Goal: Transaction & Acquisition: Purchase product/service

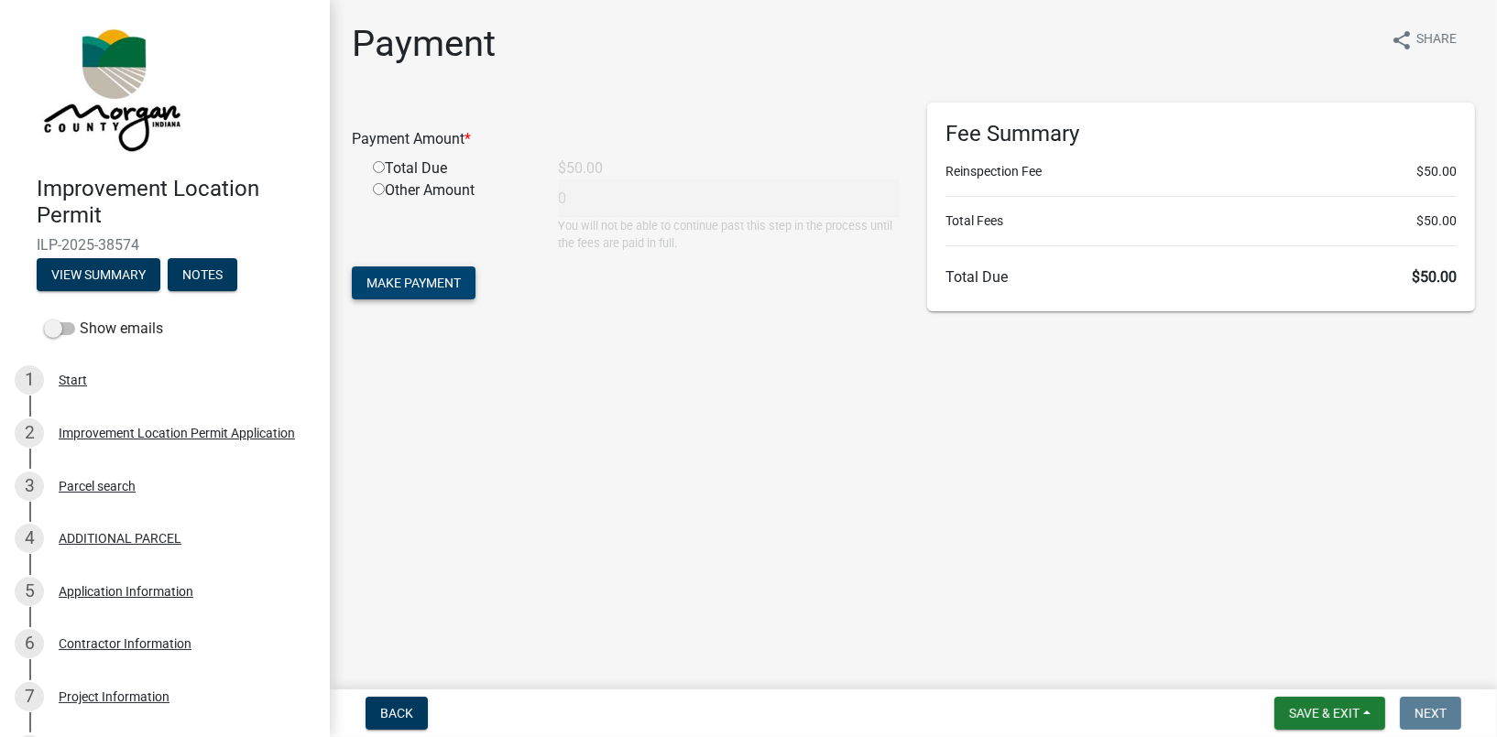
click at [432, 278] on span "Make Payment" at bounding box center [413, 283] width 94 height 15
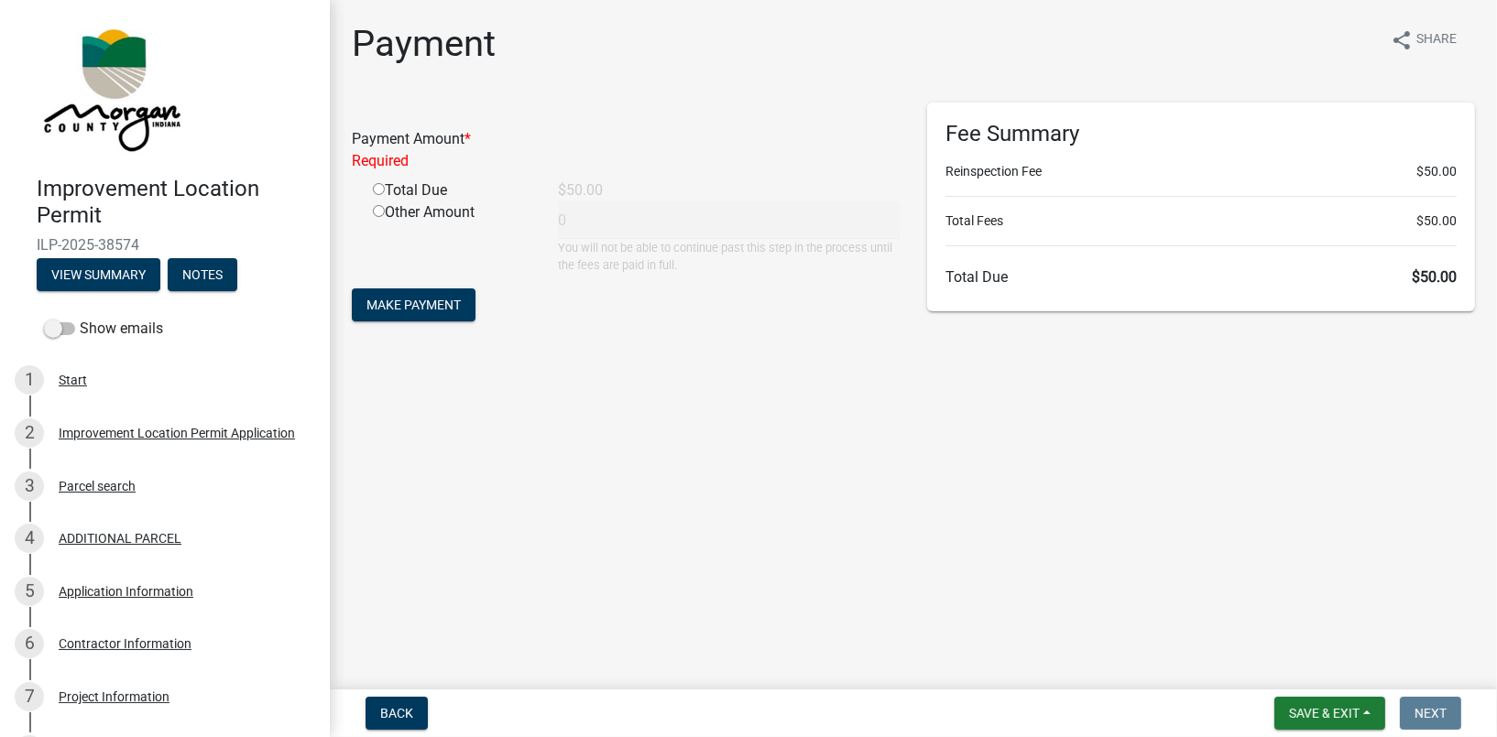
click at [373, 185] on input "radio" at bounding box center [379, 189] width 12 height 12
radio input "true"
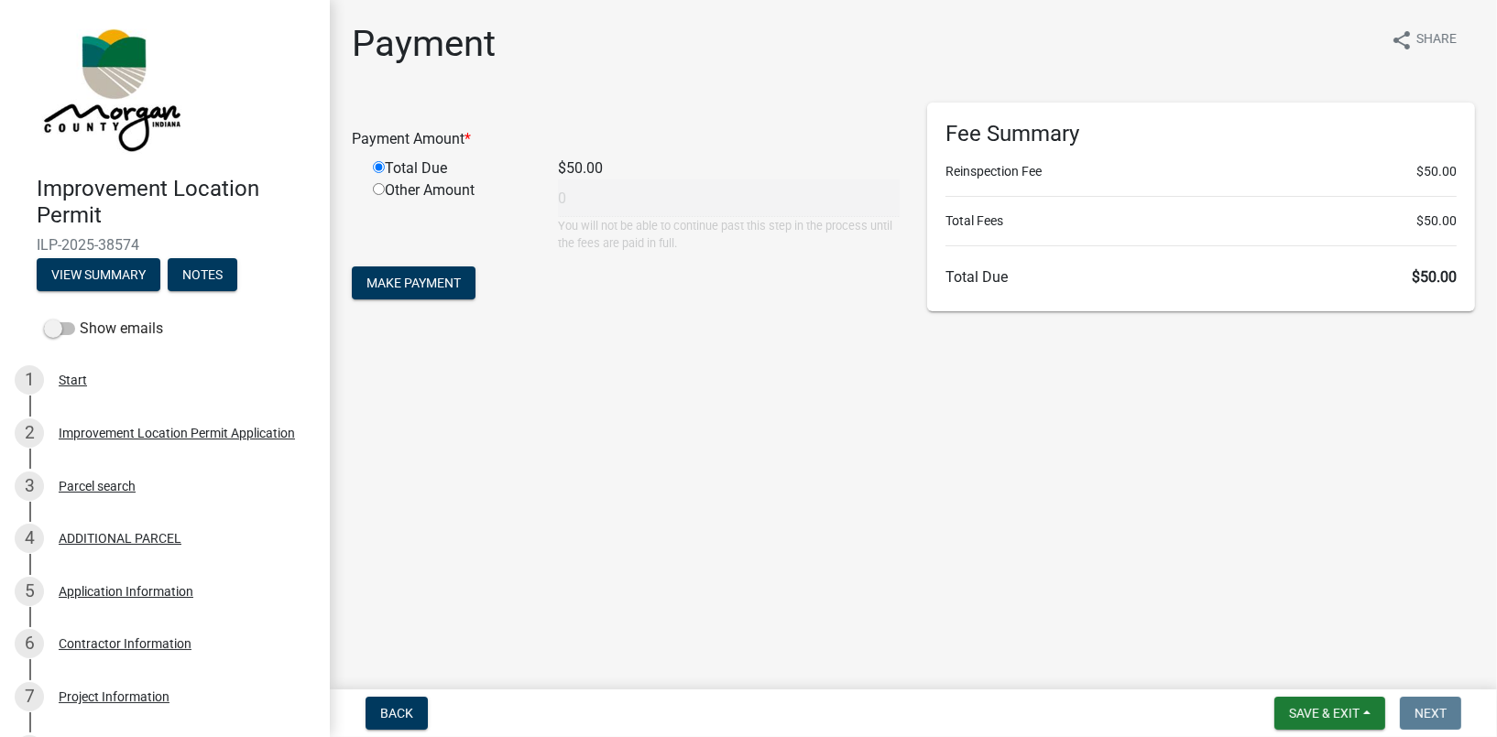
type input "50"
click at [430, 281] on span "Make Payment" at bounding box center [413, 283] width 94 height 15
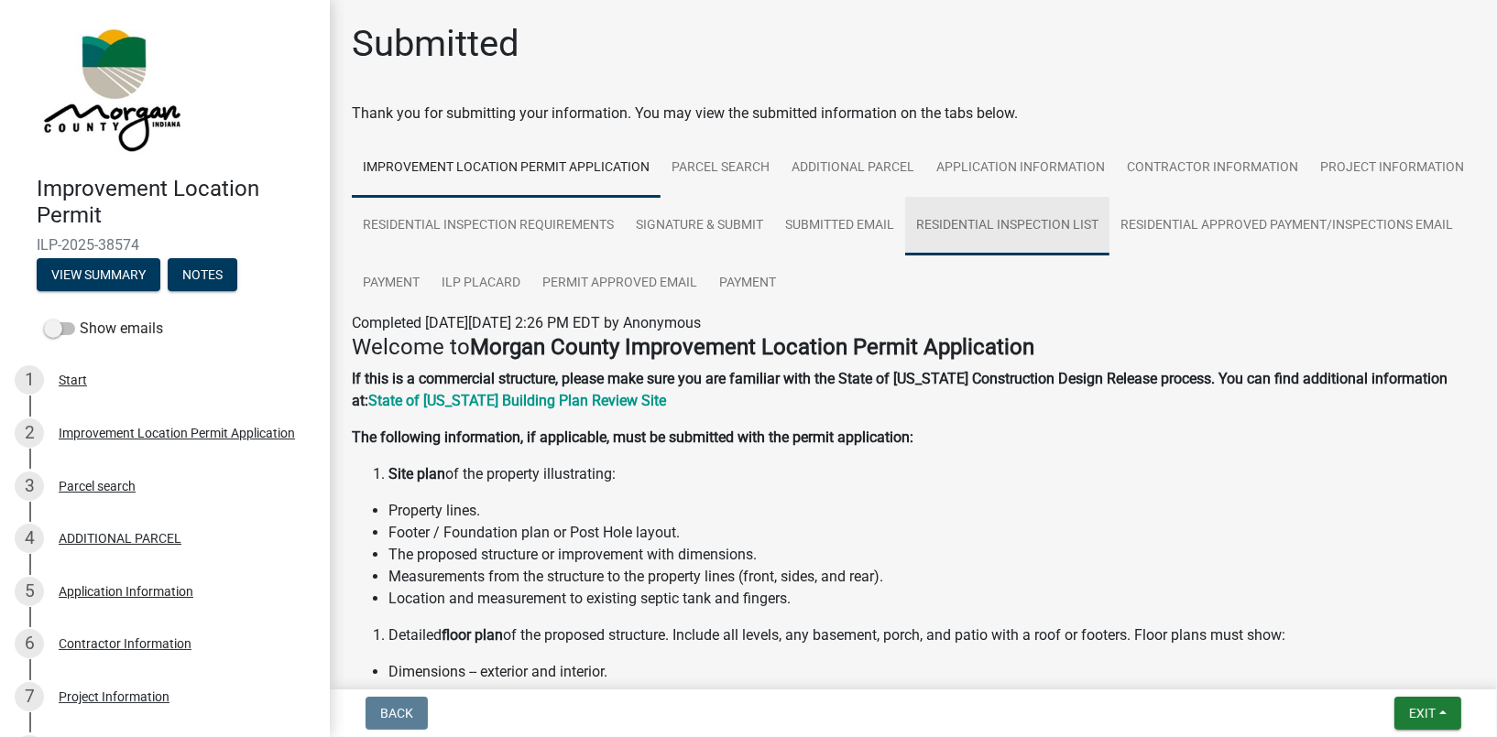
click at [1109, 216] on link "Residential Inspection List" at bounding box center [1007, 226] width 204 height 59
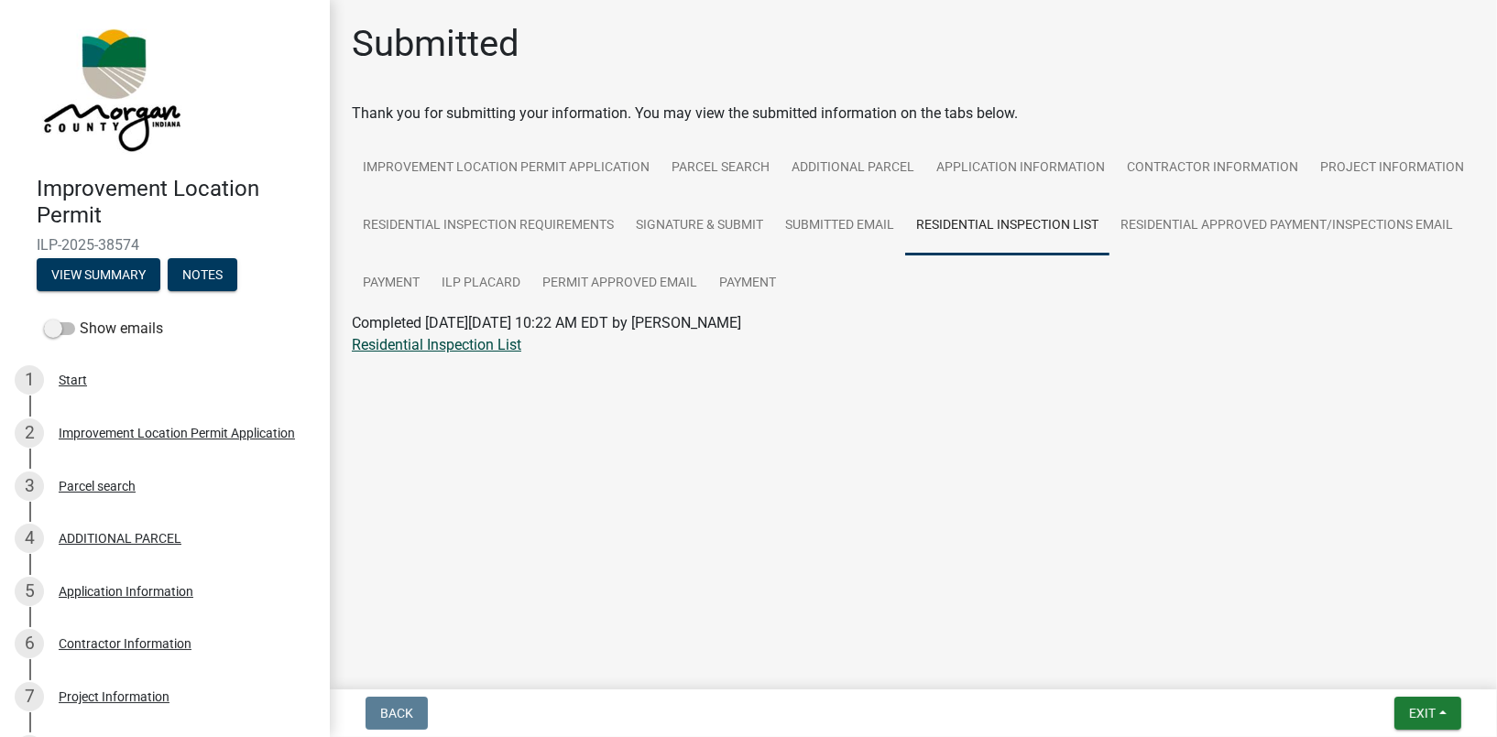
click at [397, 341] on link "Residential Inspection List" at bounding box center [436, 344] width 169 height 17
